Goal: Task Accomplishment & Management: Complete application form

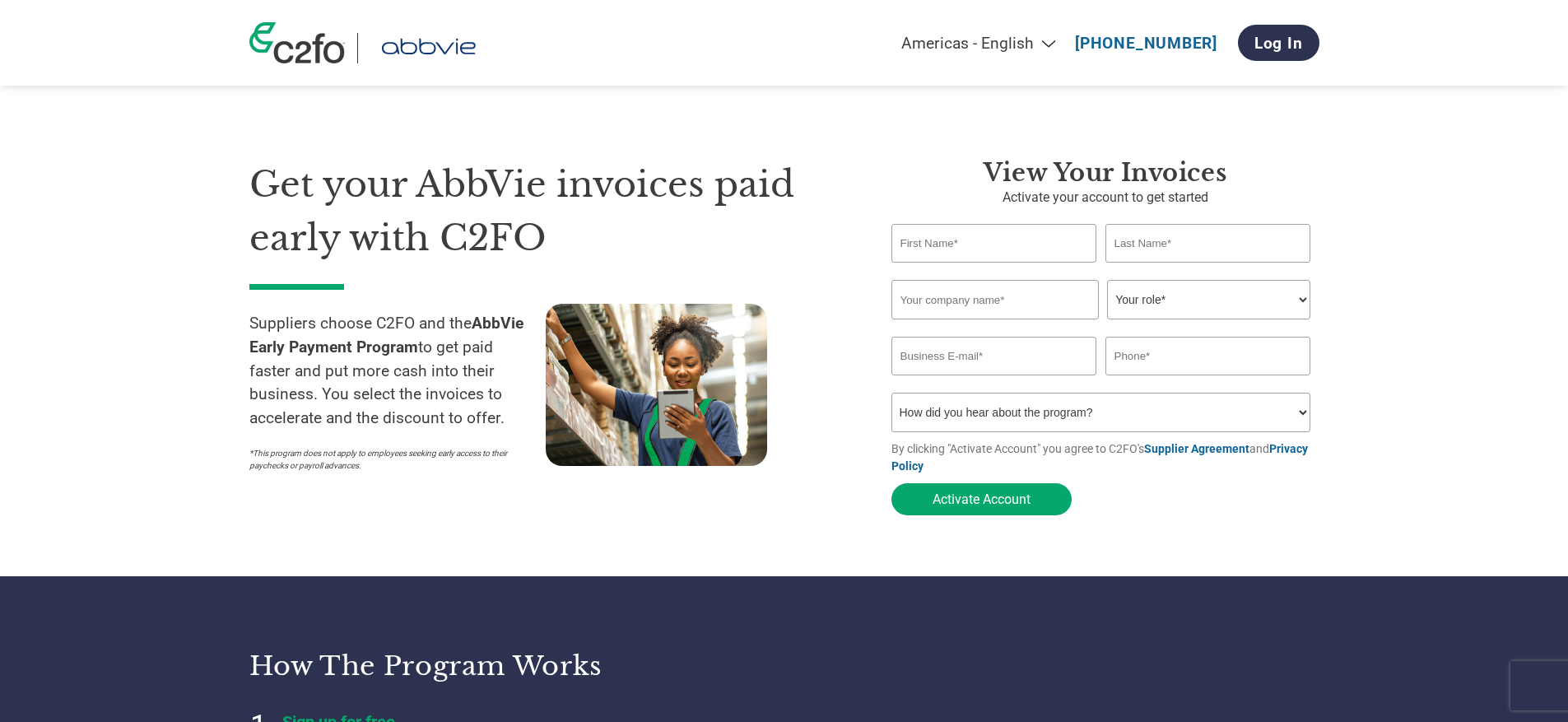
click at [1181, 206] on p "Activate your account to get started" at bounding box center [1105, 197] width 427 height 20
click at [1048, 288] on input "text" at bounding box center [995, 299] width 207 height 39
click at [1169, 298] on select "Your role* CFO Controller Credit Manager Finance Director Treasurer CEO Preside…" at bounding box center [1208, 299] width 203 height 39
select select "ACCOUNTS_RECEIVABLE"
click at [1107, 280] on select "Your role* CFO Controller Credit Manager Finance Director Treasurer CEO Preside…" at bounding box center [1208, 299] width 203 height 39
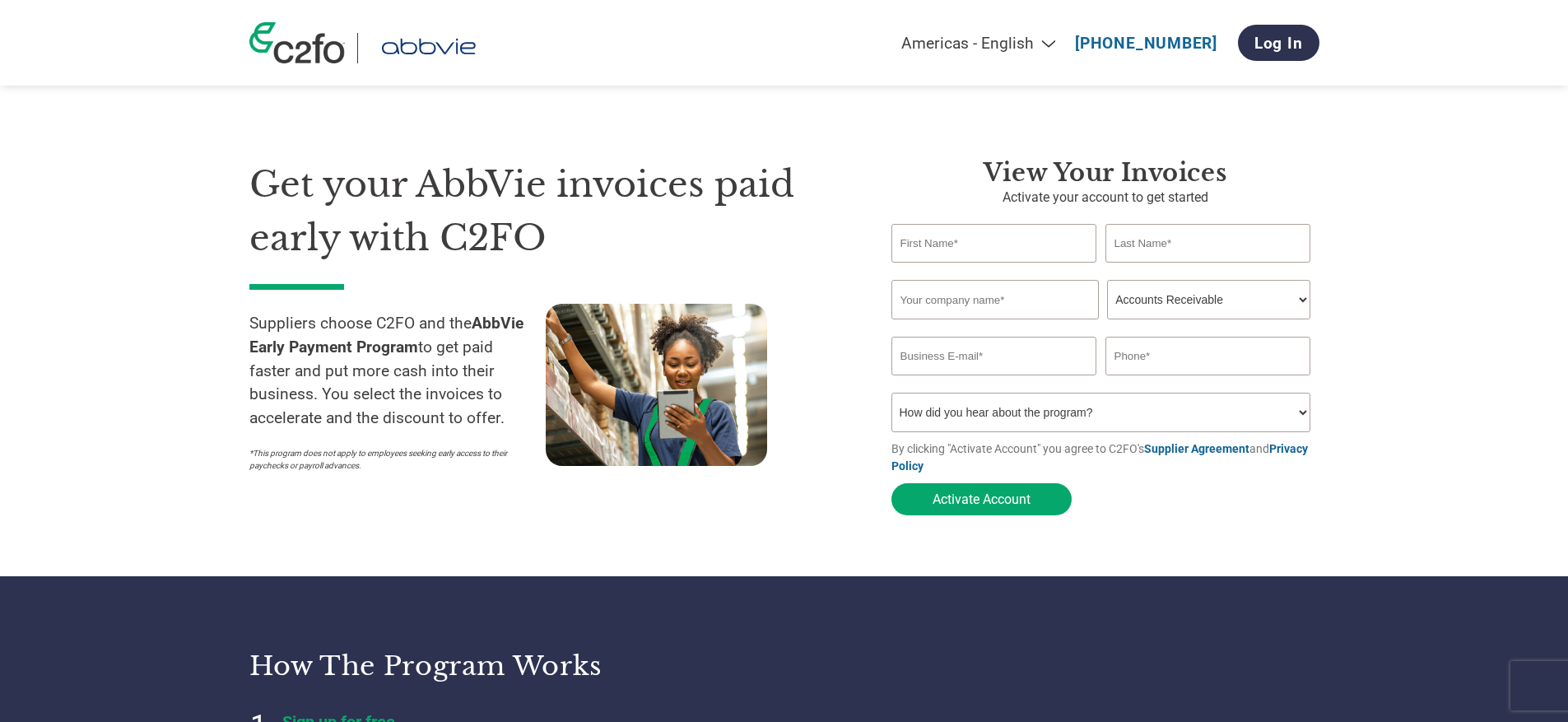
click at [971, 346] on input "email" at bounding box center [994, 356] width 205 height 38
click at [1114, 356] on input "text" at bounding box center [1208, 356] width 205 height 38
click at [965, 414] on select "How did you hear about the program? Received a letter Email Social Media Online…" at bounding box center [1101, 412] width 420 height 39
select select "Email"
click at [892, 393] on select "How did you hear about the program? Received a letter Email Social Media Online…" at bounding box center [1101, 412] width 420 height 39
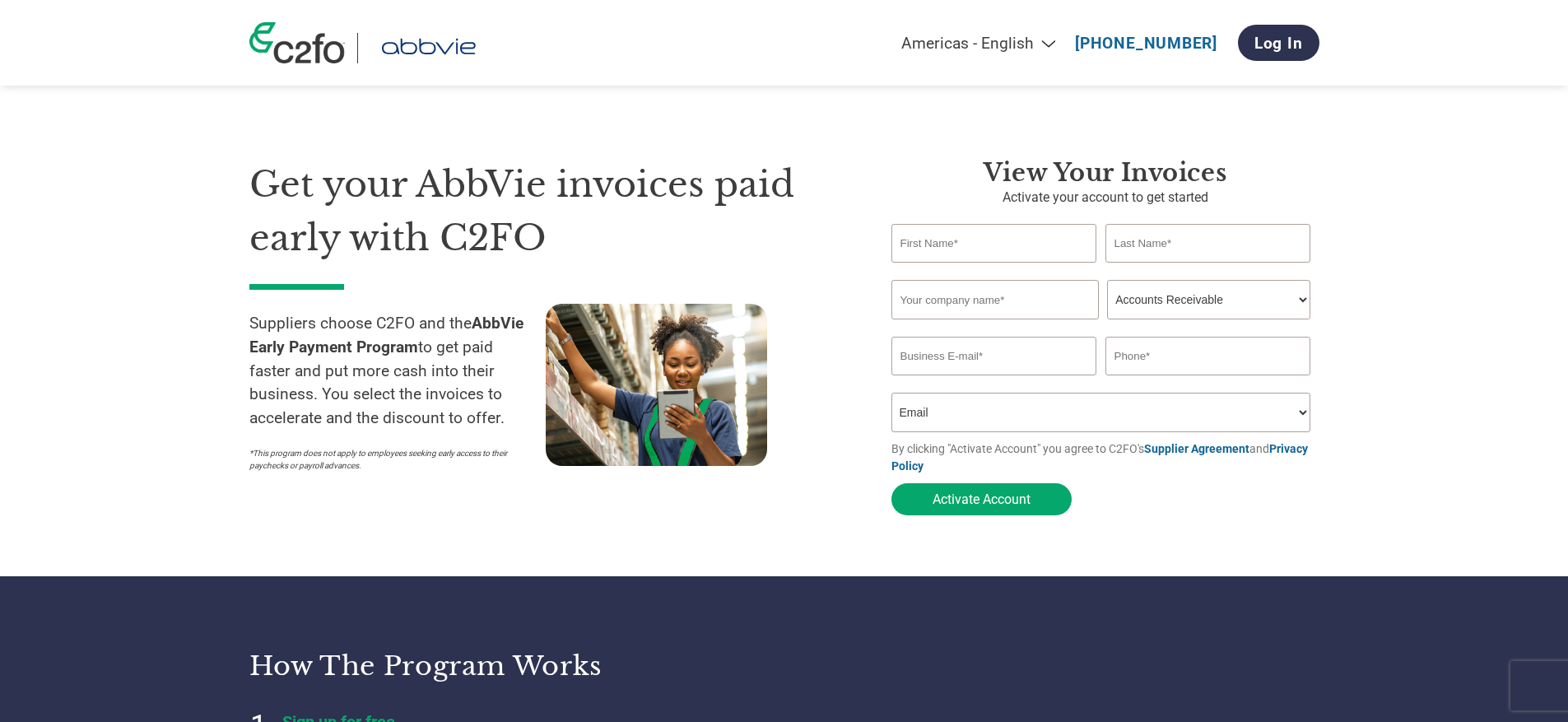
click at [979, 247] on input "text" at bounding box center [994, 243] width 205 height 38
type input "Aleksandra"
click at [1134, 232] on input "text" at bounding box center [1208, 243] width 205 height 38
type input "Wajda"
click at [992, 302] on input "text" at bounding box center [995, 299] width 207 height 39
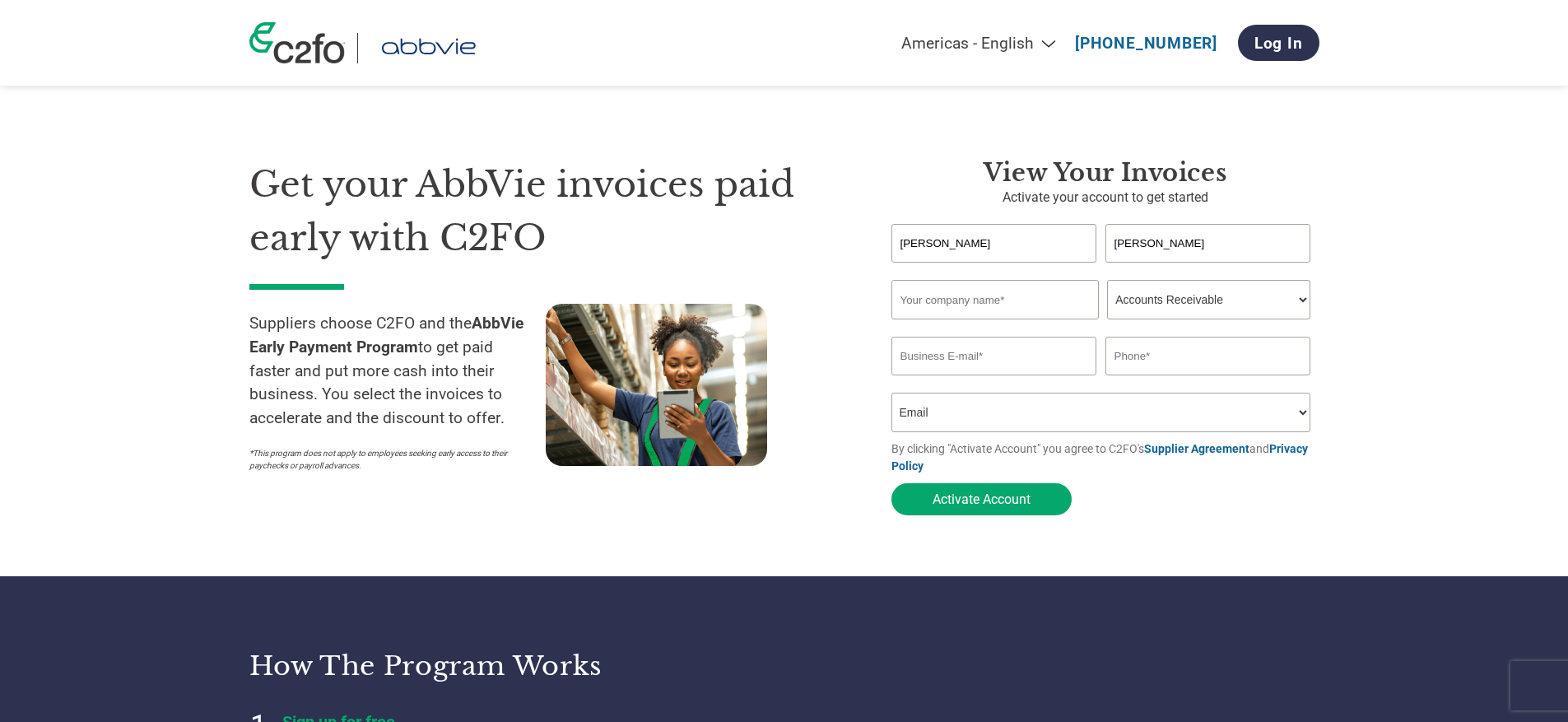
type input "Y"
type input "Unit8SA"
click at [1484, 378] on section "Get your AbbVie invoices paid early with C2FO Suppliers choose C2FO and the Abb…" at bounding box center [784, 321] width 1568 height 510
click at [1013, 367] on input "email" at bounding box center [994, 356] width 205 height 38
click at [940, 349] on input "email" at bounding box center [994, 356] width 205 height 38
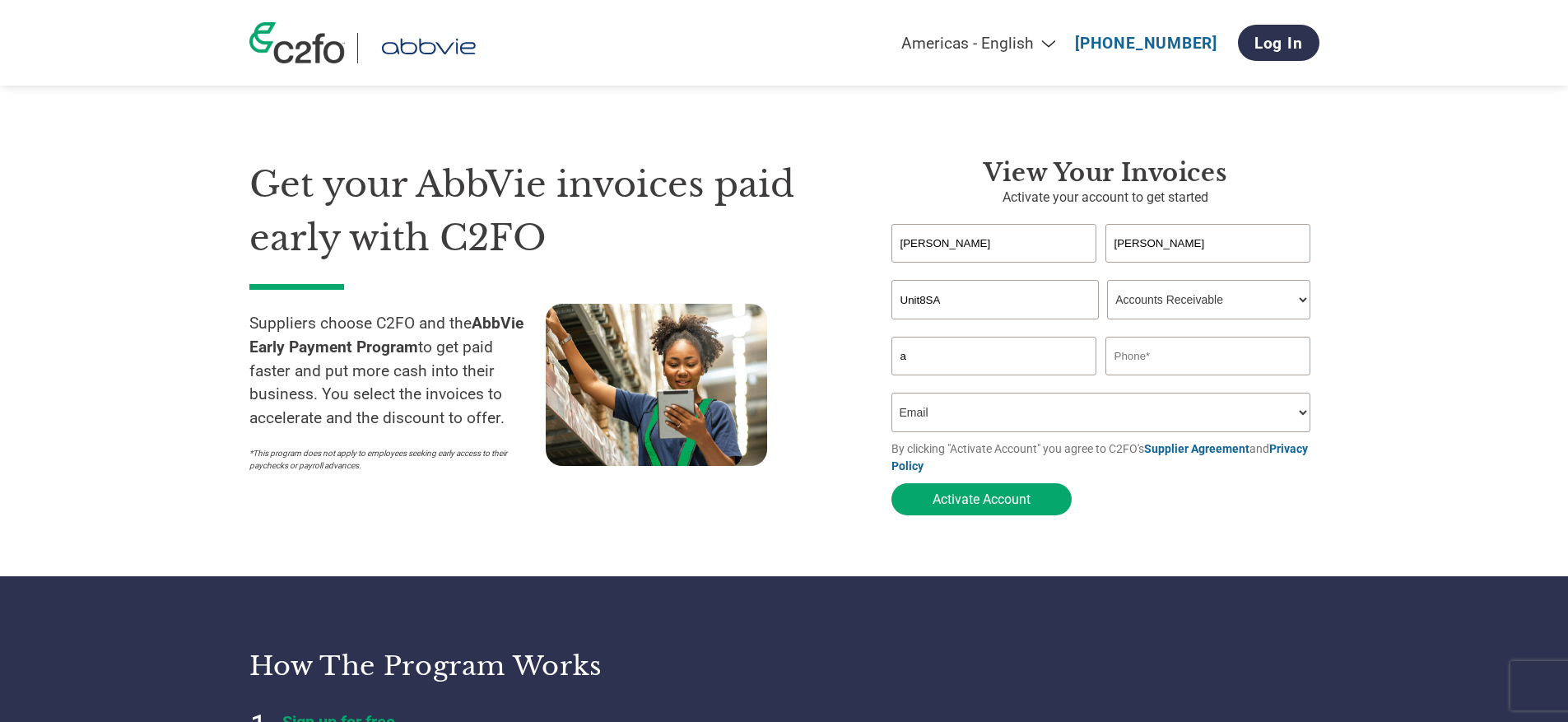
paste input "leksandra.wajda@unit8.co"
type input "aleksandra.wajda@unit8.com"
click at [1174, 351] on input "text" at bounding box center [1208, 356] width 205 height 38
type input "5"
click at [1006, 422] on select "How did you hear about the program? Received a letter Email Social Media Online…" at bounding box center [1101, 412] width 420 height 39
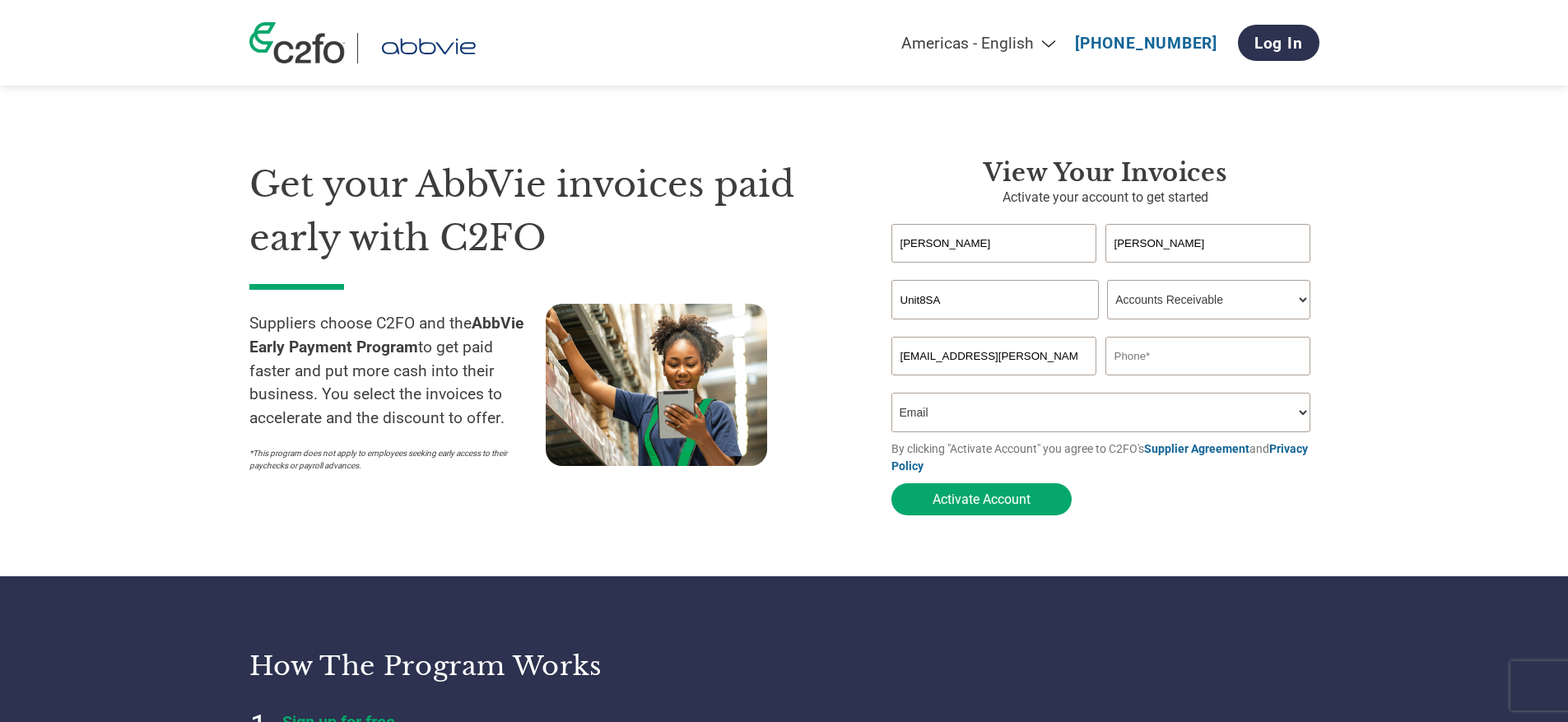
click at [1254, 360] on input "text" at bounding box center [1208, 356] width 205 height 38
click at [1030, 503] on button "Activate Account" at bounding box center [981, 499] width 180 height 32
click at [1212, 343] on input "text" at bounding box center [1208, 356] width 205 height 38
click at [1040, 488] on button "Activate Account" at bounding box center [981, 499] width 180 height 32
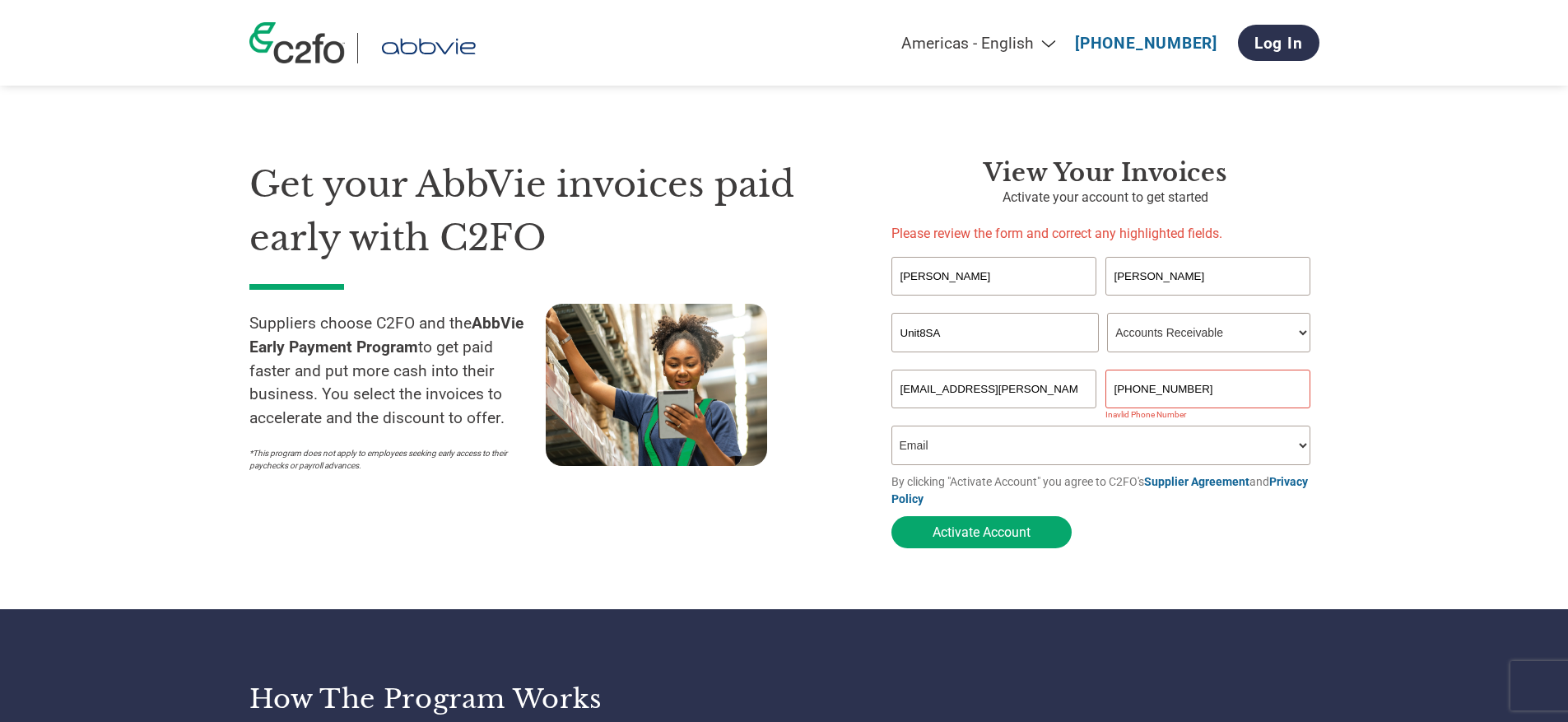
click at [1147, 382] on input "+48 500 894 717" at bounding box center [1208, 388] width 205 height 38
drag, startPoint x: 1135, startPoint y: 386, endPoint x: 1155, endPoint y: 388, distance: 20.1
click at [1136, 387] on input "+48 500 894 717" at bounding box center [1208, 388] width 205 height 38
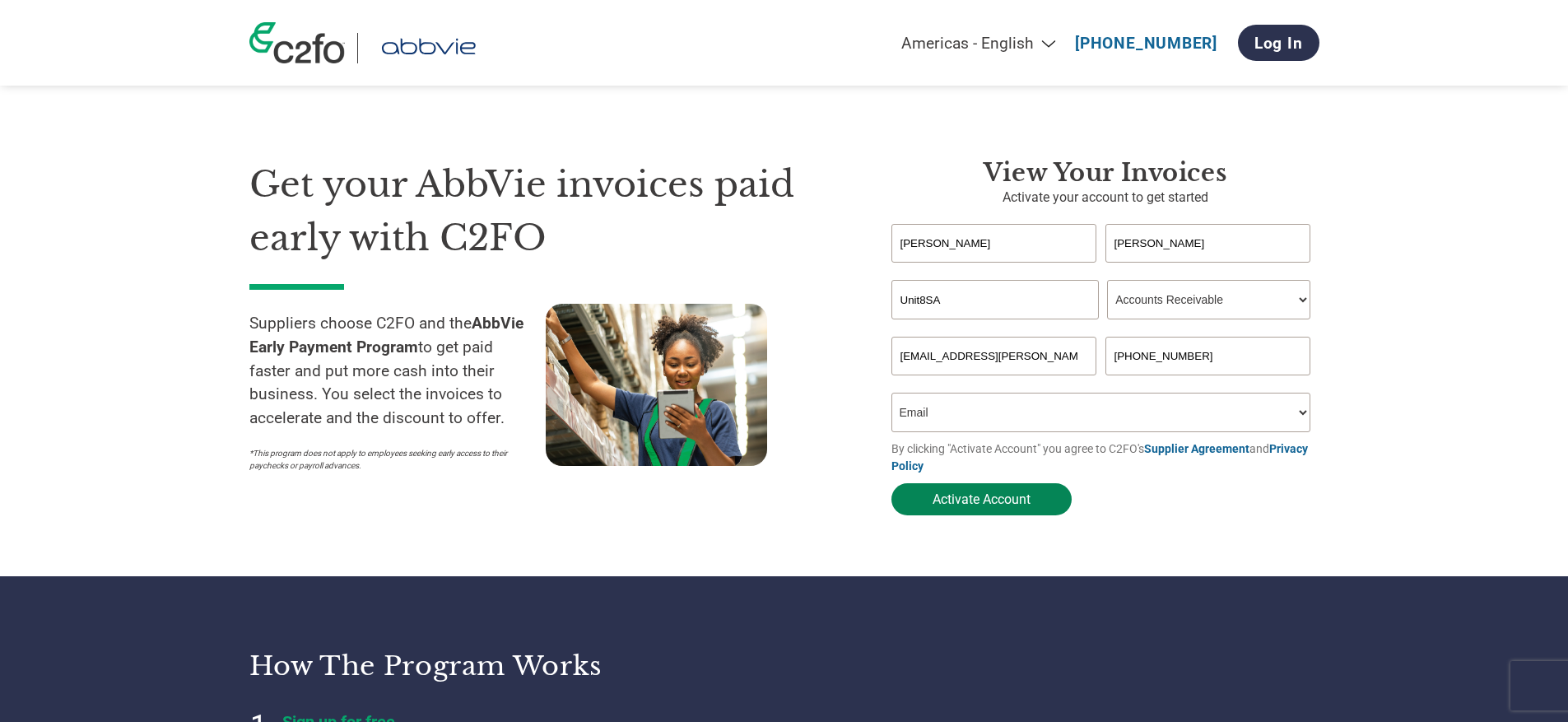
type input "+48500894717"
click at [1000, 515] on button "Activate Account" at bounding box center [981, 499] width 180 height 32
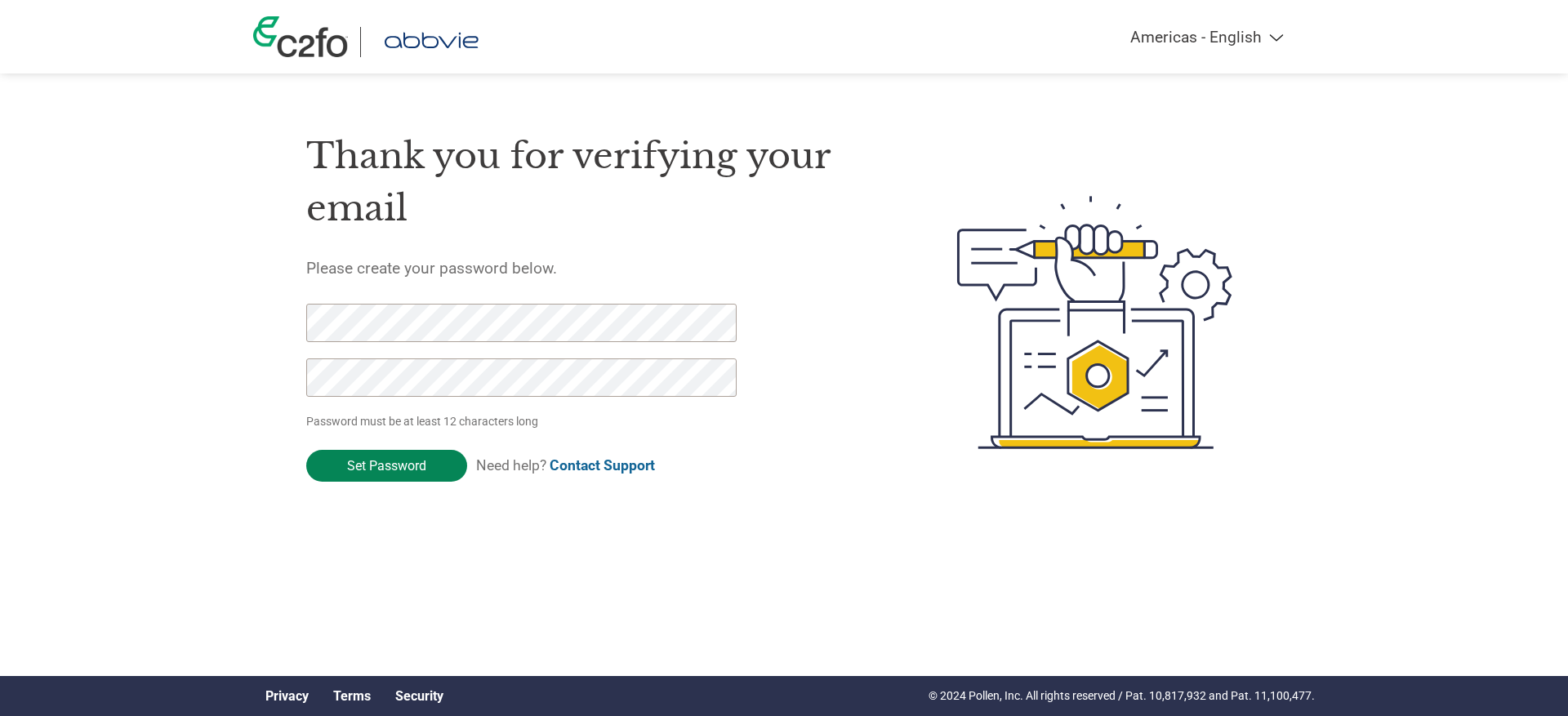
click at [340, 476] on input "Set Password" at bounding box center [386, 466] width 161 height 32
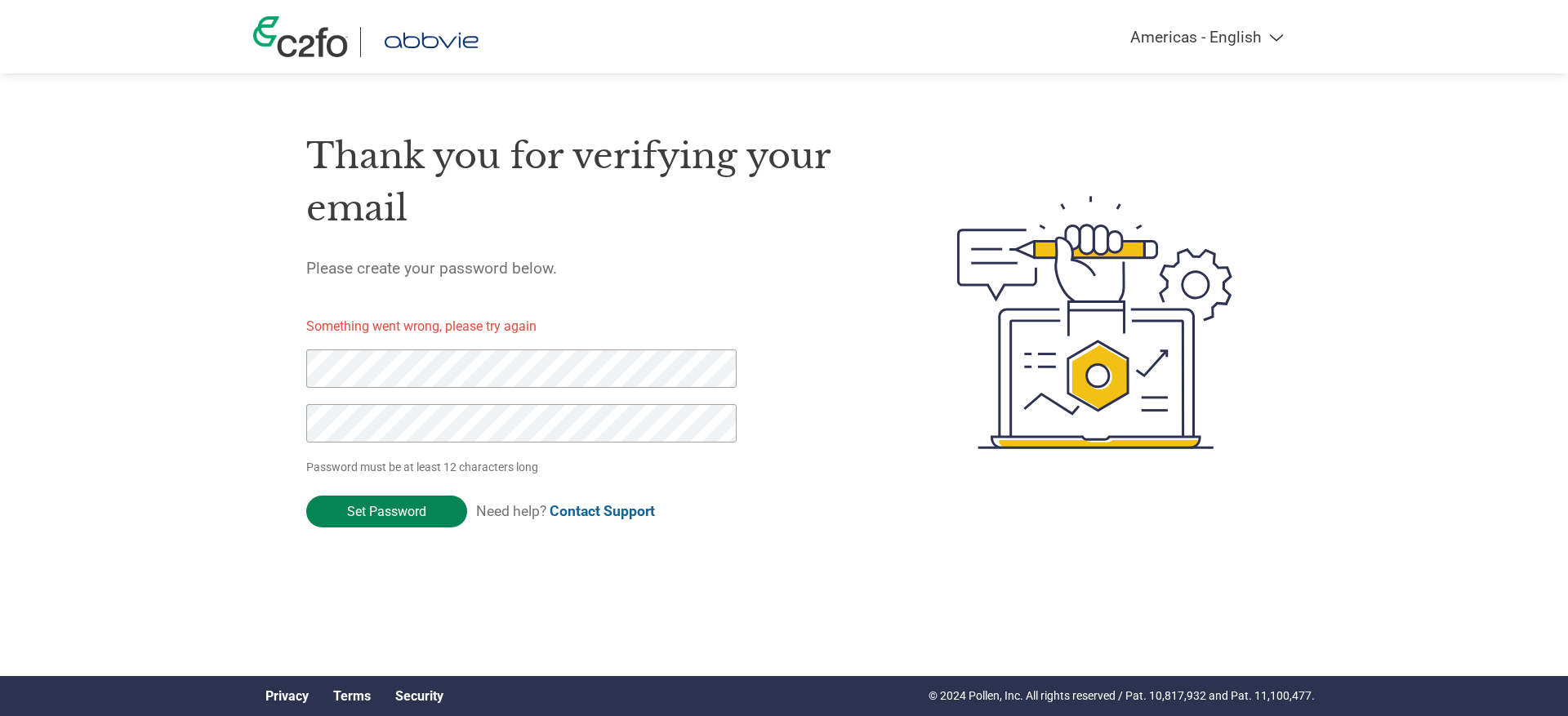
click at [429, 505] on input "Set Password" at bounding box center [386, 511] width 161 height 32
click at [292, 383] on div "Thank you for verifying your email Please create your password below. Something…" at bounding box center [784, 322] width 1062 height 433
click at [0, 580] on com-1password-button at bounding box center [0, 580] width 0 height 0
click at [434, 516] on input "Set Password" at bounding box center [386, 511] width 161 height 32
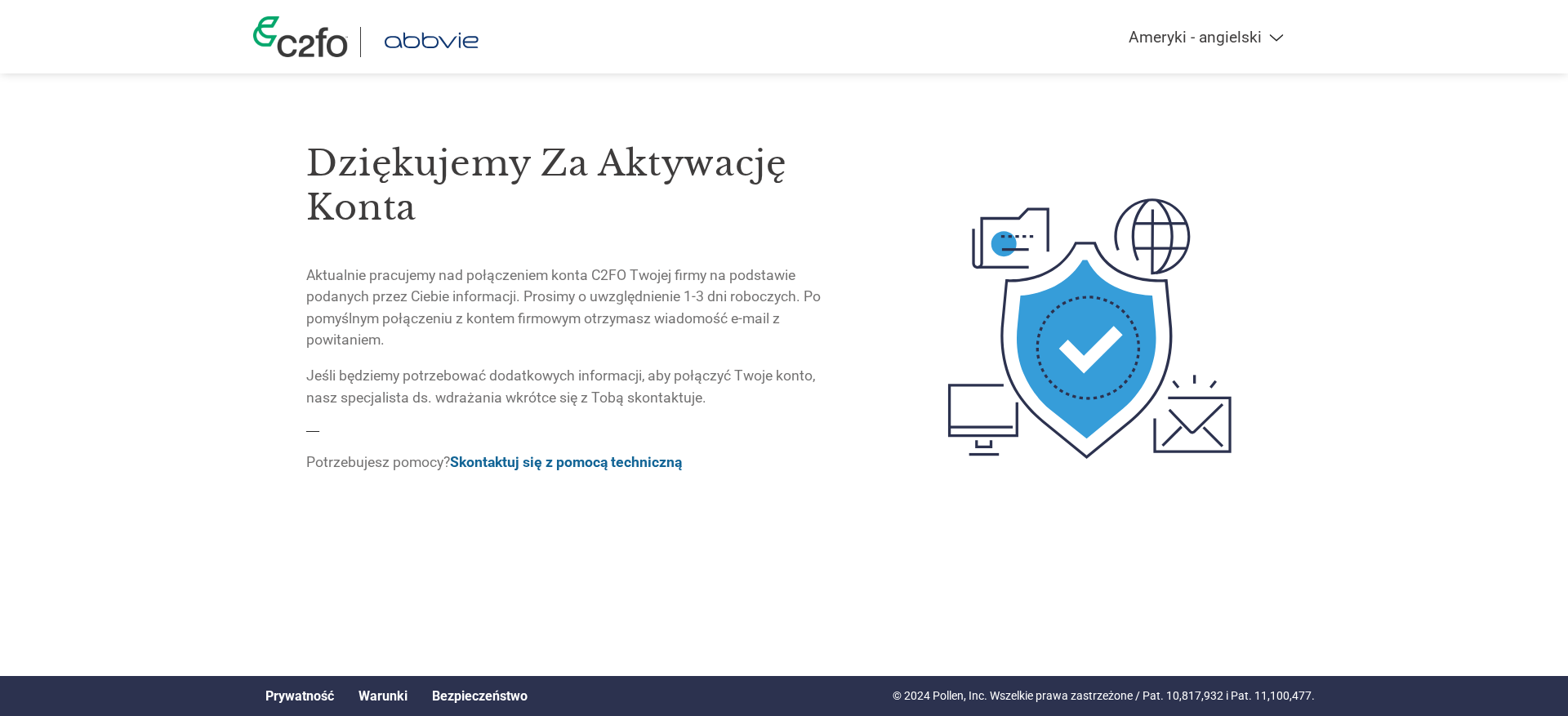
click at [1279, 32] on select "Ameryki - angielski Ameryki - hiszpański Ameryki - portugalski Ameryki - francu…" at bounding box center [1097, 37] width 393 height 19
